Goal: Information Seeking & Learning: Find specific page/section

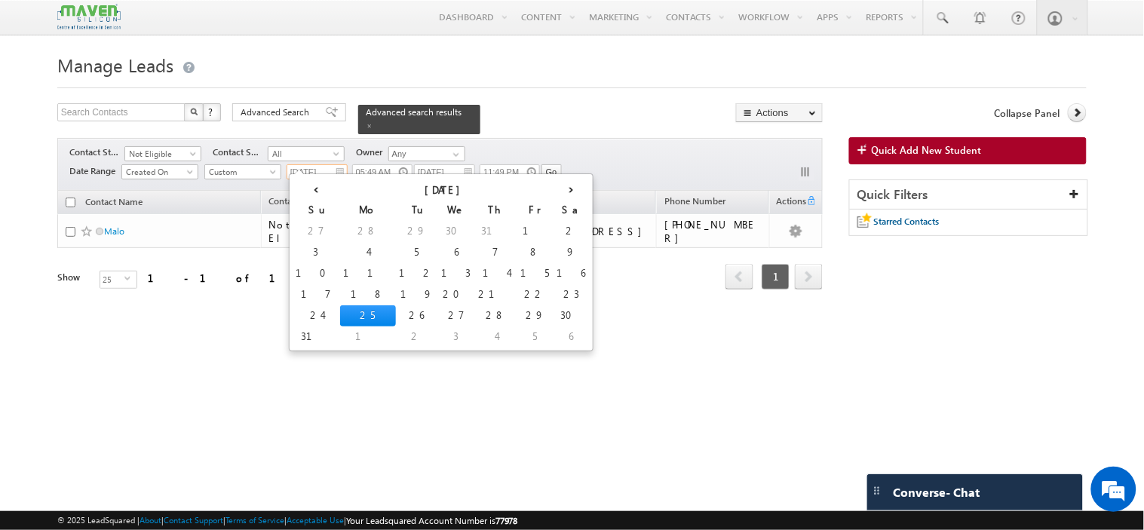
click at [339, 164] on input "[DATE]" at bounding box center [317, 171] width 61 height 15
click at [553, 289] on td "23" at bounding box center [571, 294] width 36 height 21
type input "[DATE]"
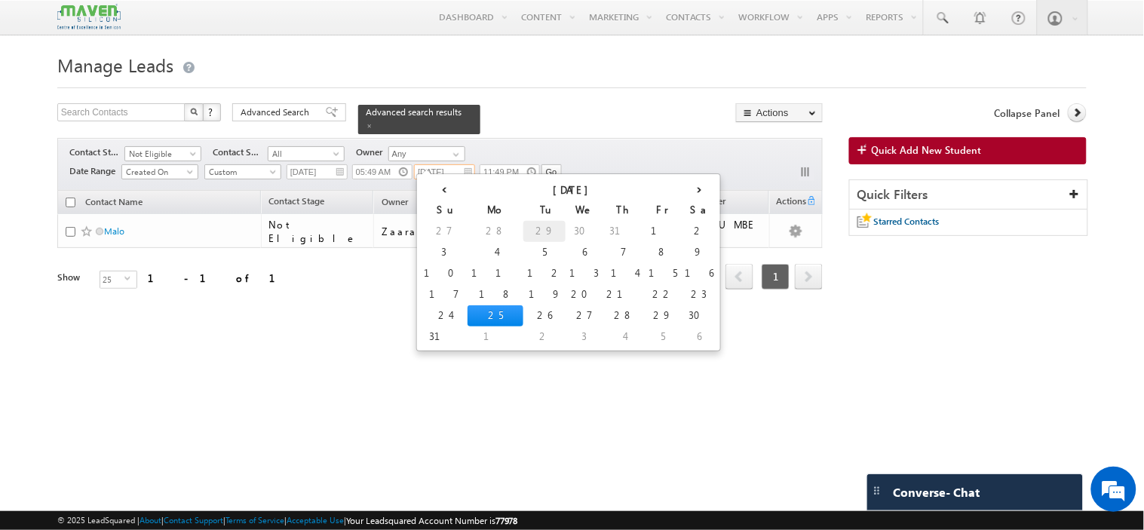
drag, startPoint x: 470, startPoint y: 168, endPoint x: 472, endPoint y: 234, distance: 66.4
click at [470, 168] on input "[DATE]" at bounding box center [444, 171] width 61 height 15
click at [467, 313] on td "25" at bounding box center [495, 315] width 56 height 21
type input "[DATE]"
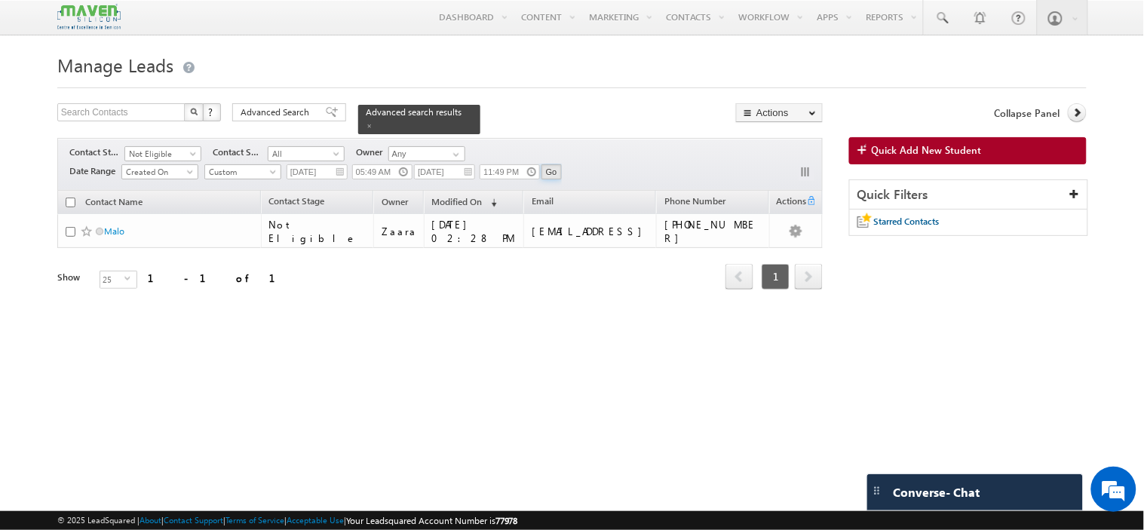
click at [559, 164] on input "Go" at bounding box center [551, 171] width 20 height 15
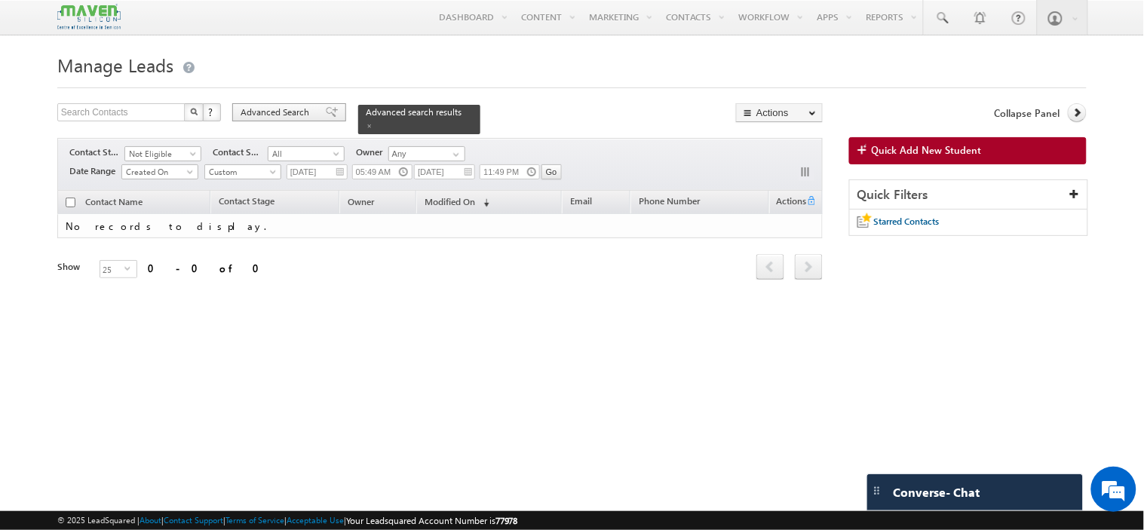
click at [292, 106] on div "Advanced Search" at bounding box center [289, 112] width 114 height 18
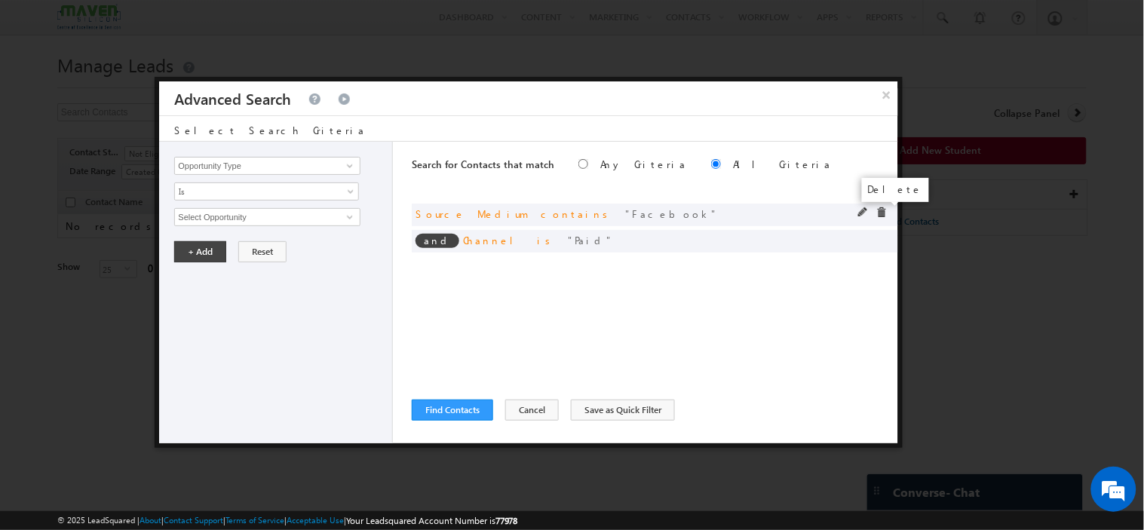
click at [885, 213] on span at bounding box center [881, 212] width 11 height 11
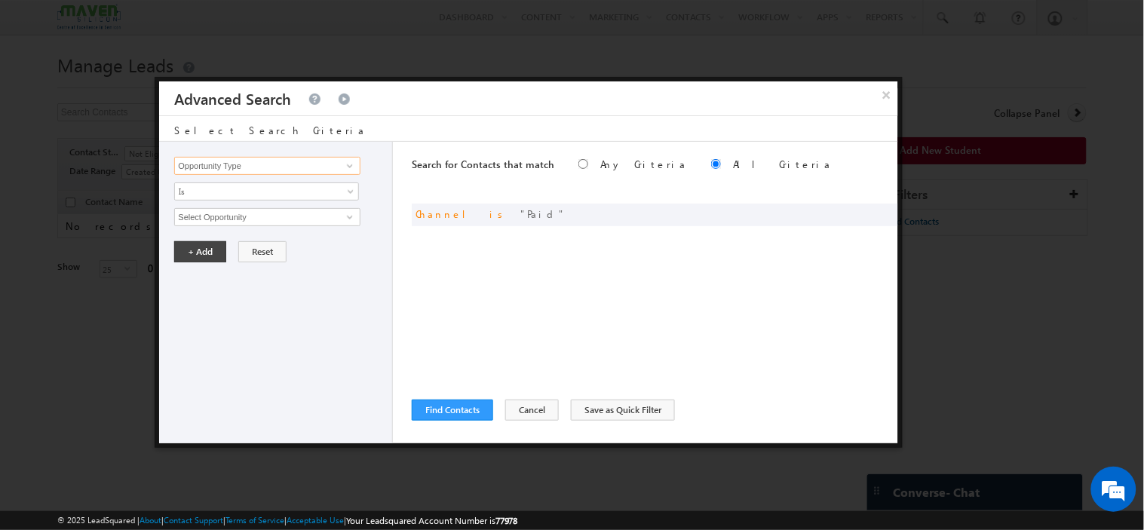
click at [285, 167] on input "Opportunity Type" at bounding box center [266, 166] width 185 height 18
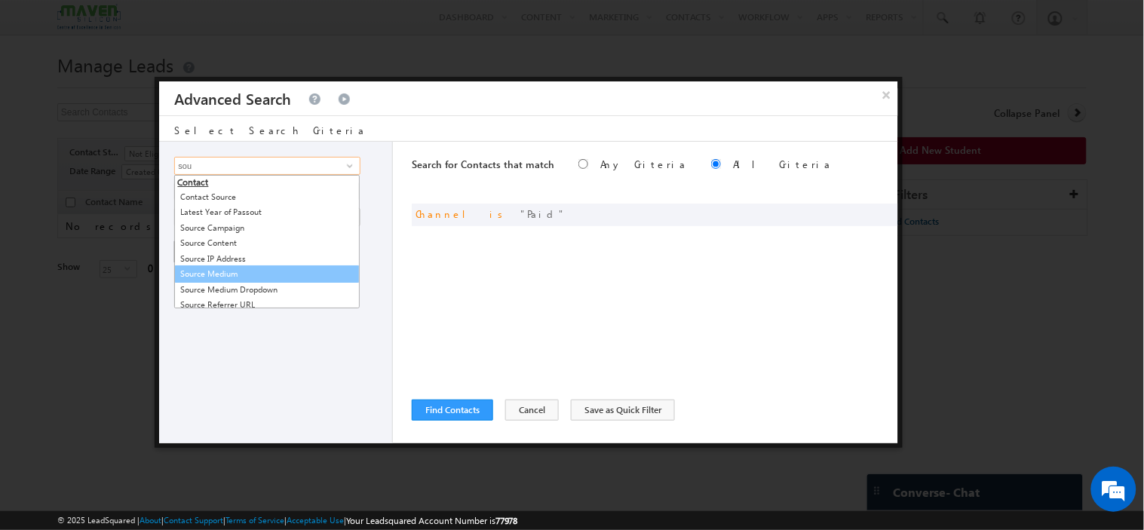
click at [247, 274] on link "Source Medium" at bounding box center [266, 273] width 185 height 17
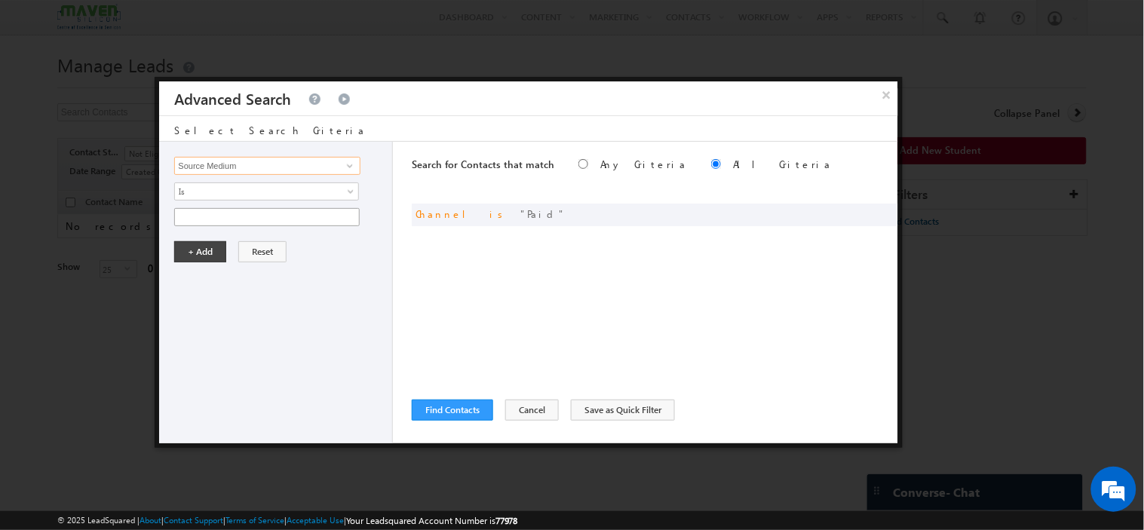
type input "Source Medium"
click at [255, 221] on input "text" at bounding box center [266, 217] width 185 height 18
type input "Search"
click at [213, 254] on button "+ Add" at bounding box center [200, 251] width 52 height 21
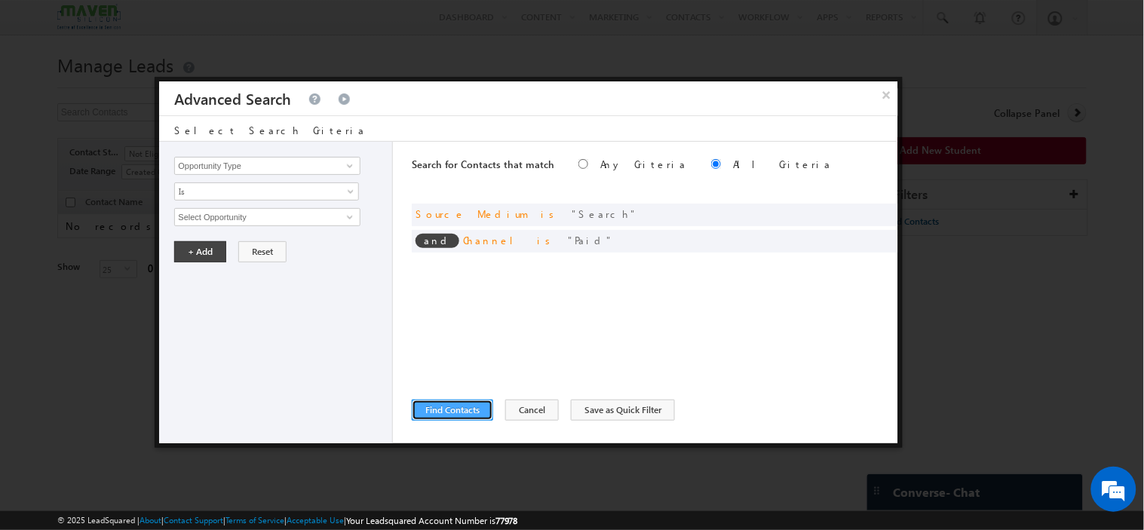
click at [427, 400] on button "Find Contacts" at bounding box center [452, 410] width 81 height 21
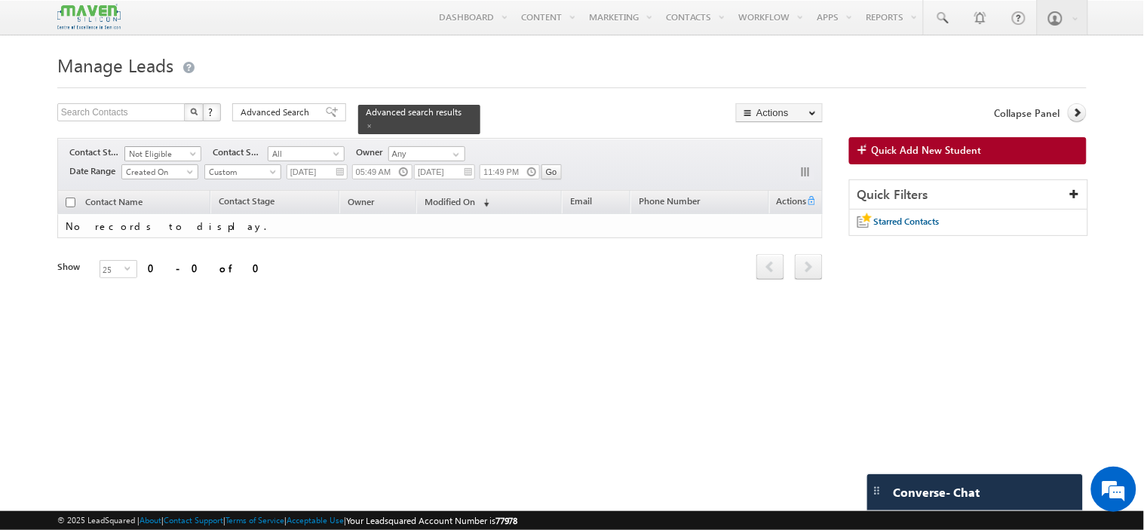
click at [154, 151] on span "Not Eligible" at bounding box center [161, 154] width 72 height 14
click at [153, 166] on link "All" at bounding box center [163, 163] width 76 height 14
